Goal: Check status: Check status

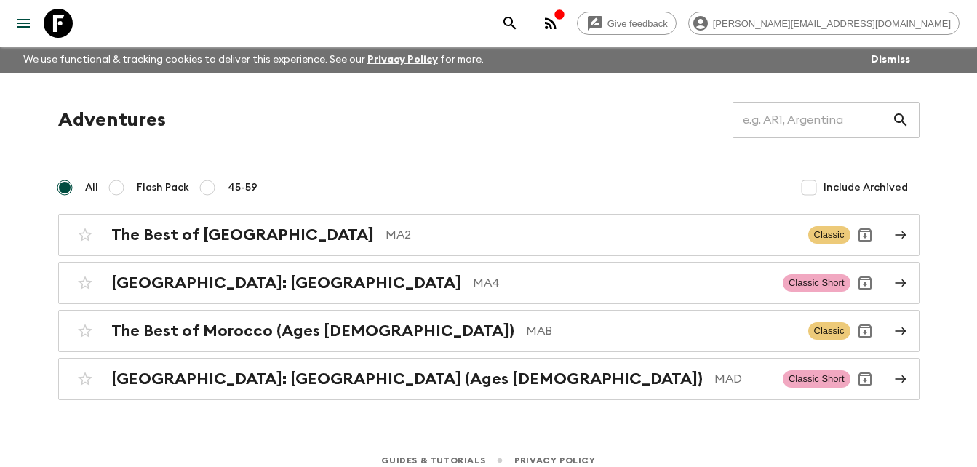
click at [548, 26] on circle "button" at bounding box center [546, 27] width 3 height 3
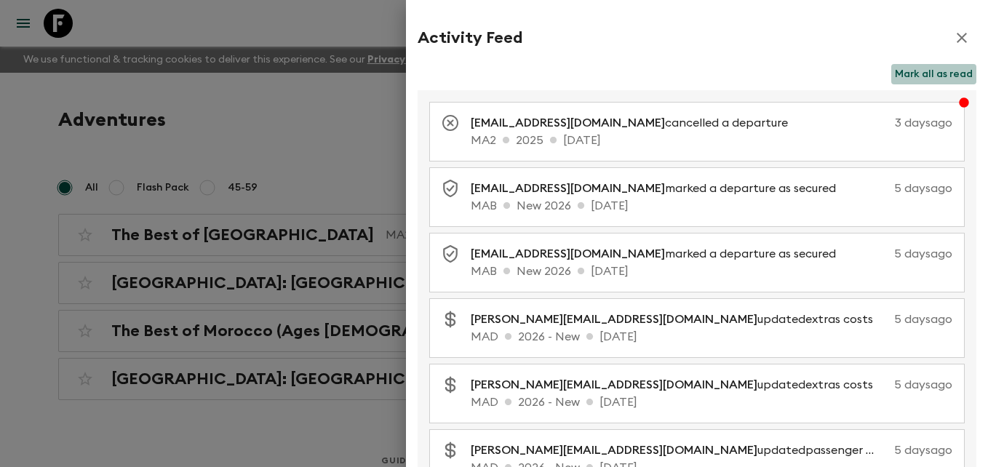
click at [923, 74] on button "Mark all as read" at bounding box center [933, 74] width 85 height 20
click at [953, 39] on icon "button" at bounding box center [961, 37] width 17 height 17
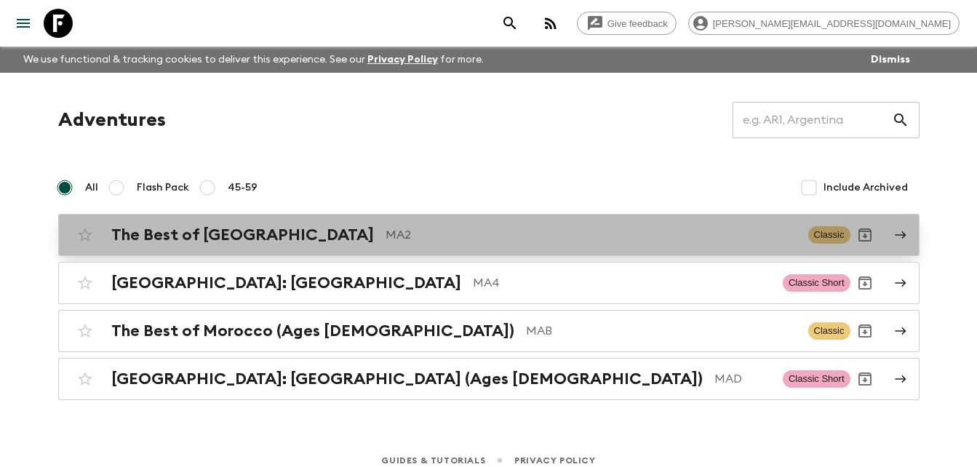
click at [386, 236] on p "MA2" at bounding box center [591, 234] width 411 height 17
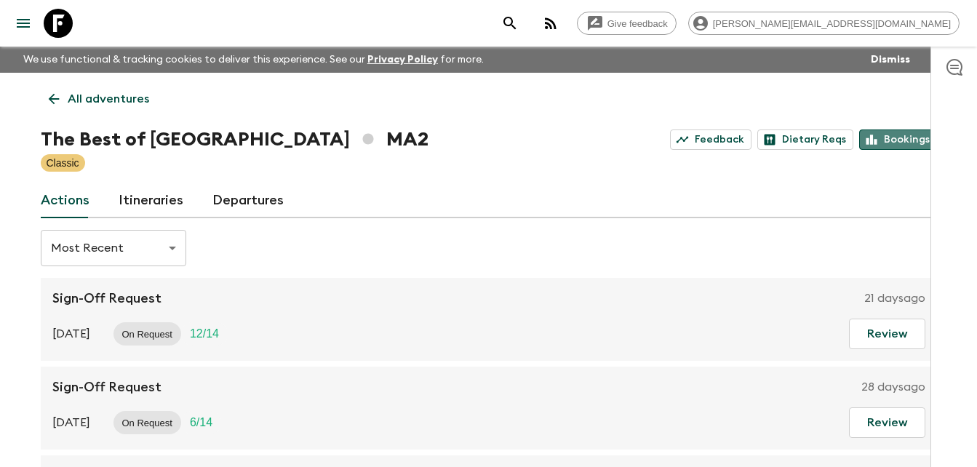
click at [904, 137] on link "Bookings" at bounding box center [898, 140] width 78 height 20
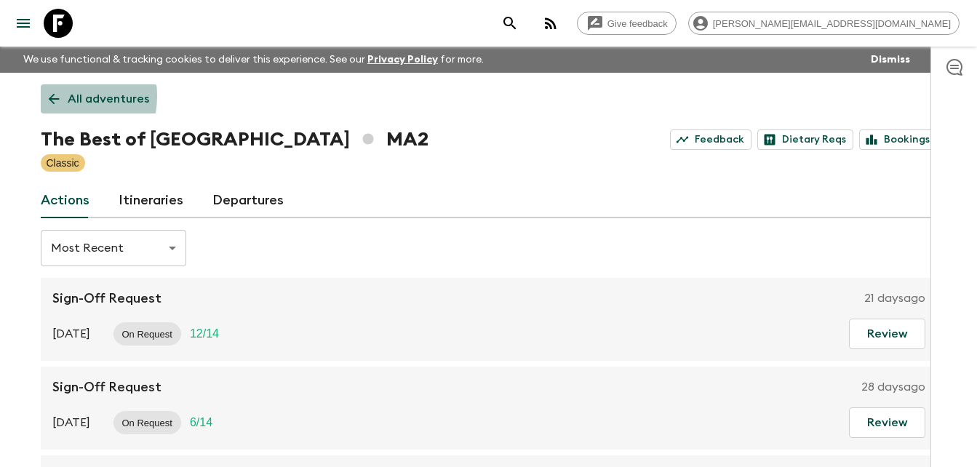
click at [50, 96] on icon at bounding box center [54, 99] width 16 height 16
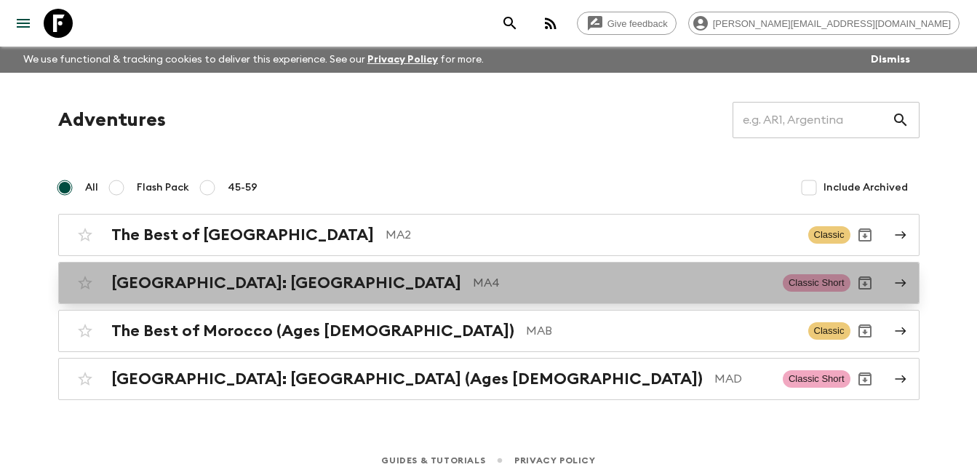
click at [269, 279] on div "[GEOGRAPHIC_DATA]: [GEOGRAPHIC_DATA] MA4" at bounding box center [441, 283] width 660 height 19
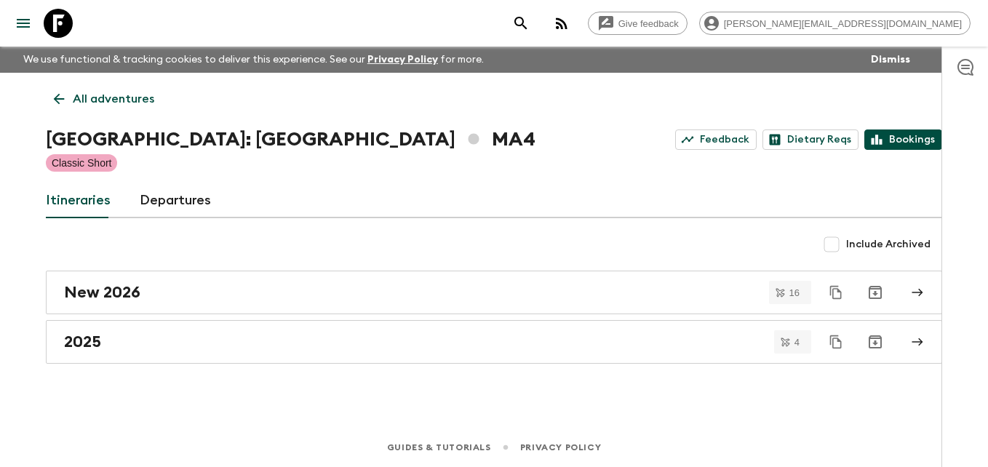
click at [918, 138] on link "Bookings" at bounding box center [903, 140] width 78 height 20
click at [53, 94] on icon at bounding box center [59, 99] width 16 height 16
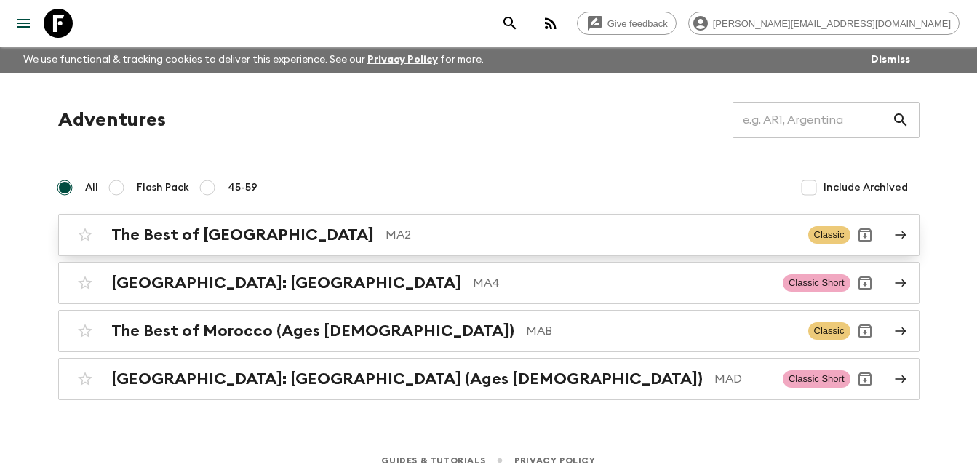
click at [179, 235] on h2 "The Best of [GEOGRAPHIC_DATA]" at bounding box center [242, 235] width 263 height 19
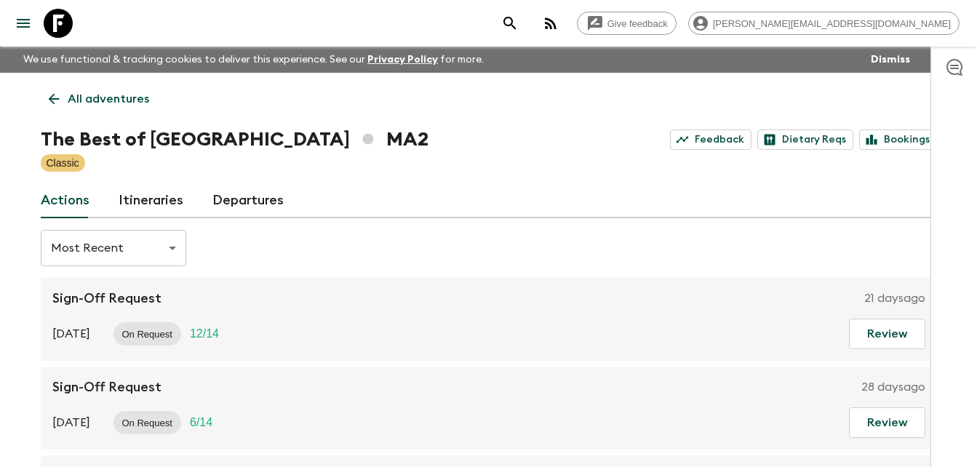
click at [149, 194] on link "Itineraries" at bounding box center [151, 200] width 65 height 35
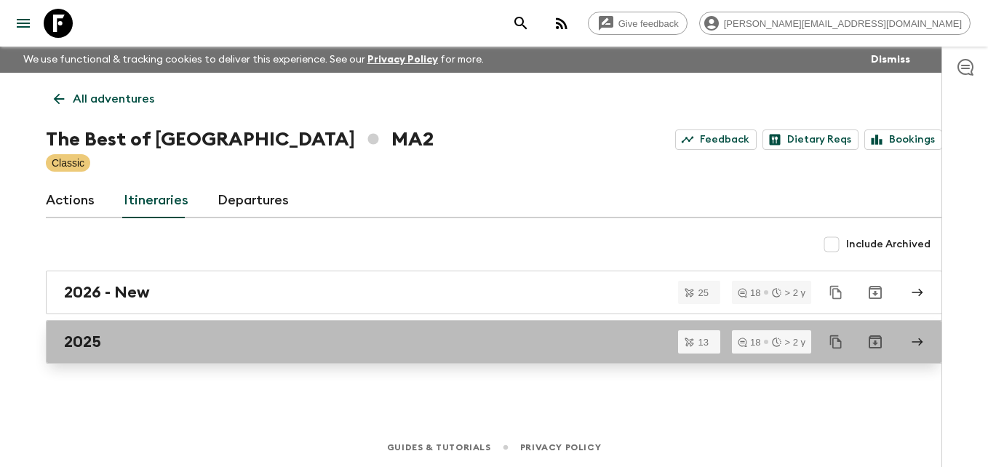
click at [109, 339] on div "2025" at bounding box center [480, 342] width 832 height 19
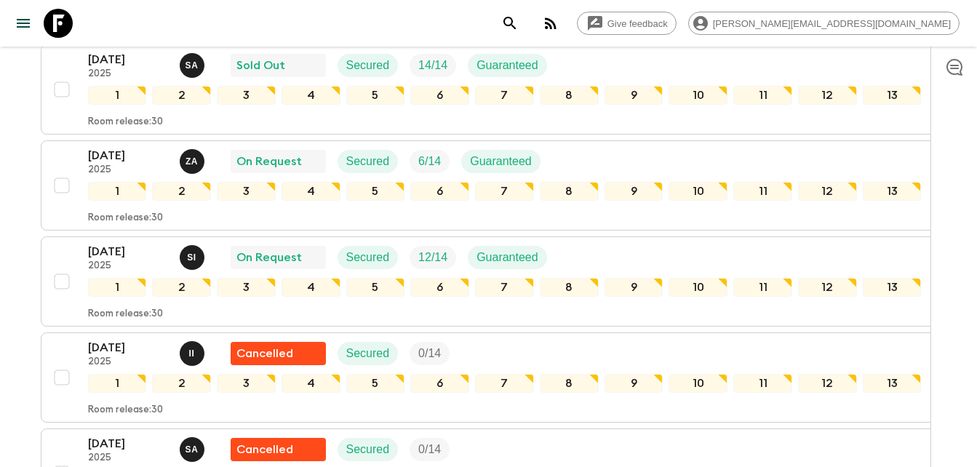
scroll to position [461, 0]
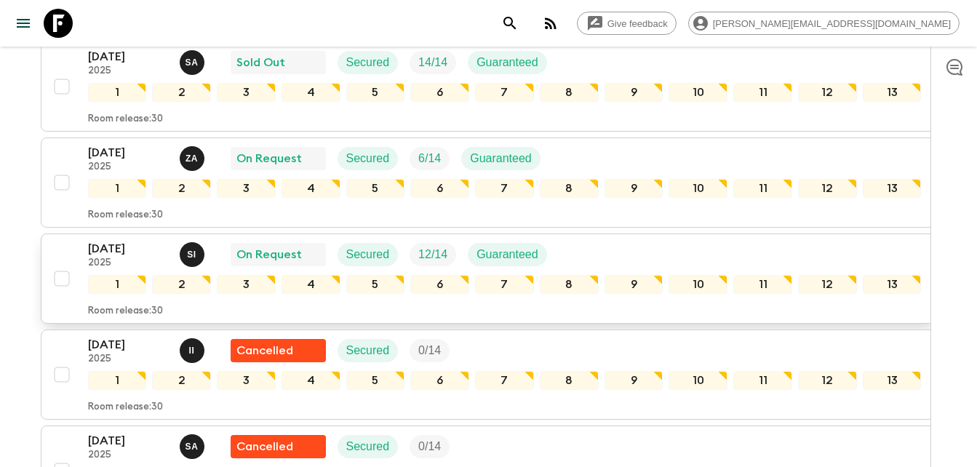
click at [110, 250] on p "[DATE]" at bounding box center [128, 248] width 80 height 17
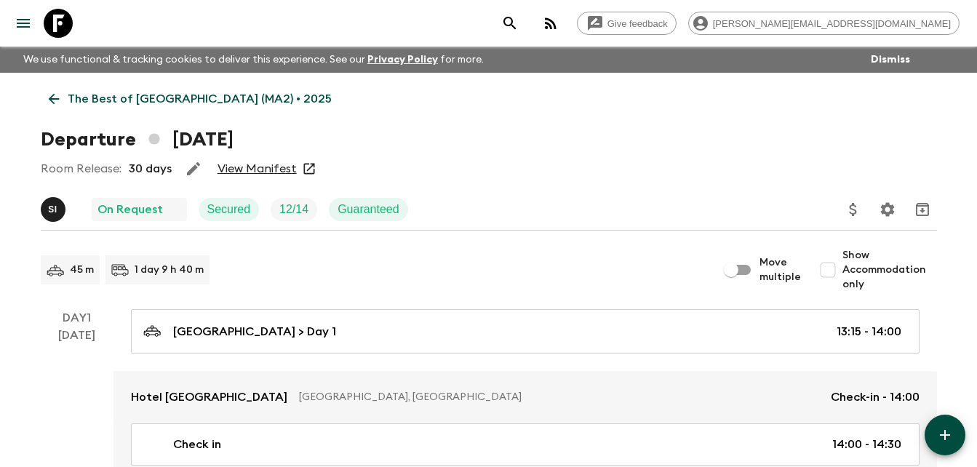
click at [271, 167] on link "View Manifest" at bounding box center [257, 169] width 79 height 15
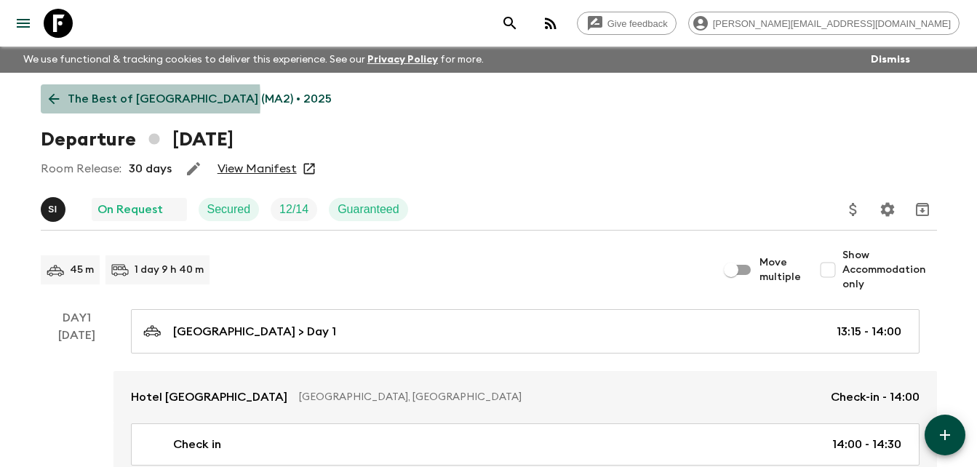
click at [50, 100] on icon at bounding box center [53, 99] width 11 height 11
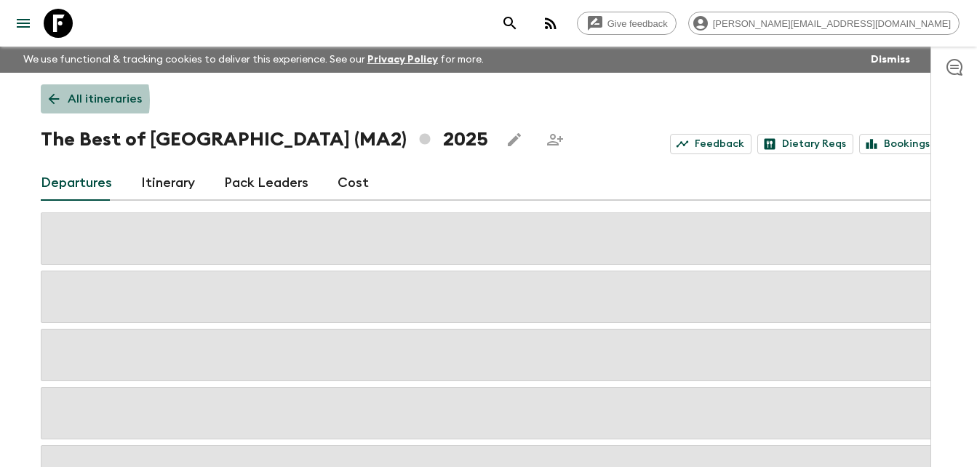
click at [50, 100] on icon at bounding box center [53, 99] width 11 height 11
